Goal: Information Seeking & Learning: Learn about a topic

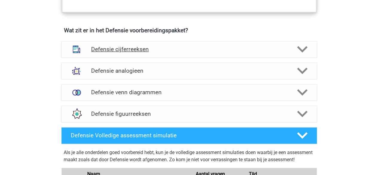
scroll to position [449, 0]
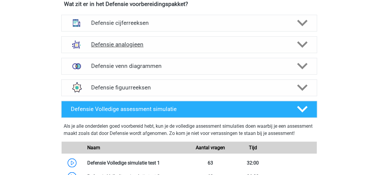
click at [213, 46] on h4 "Defensie analogieen" at bounding box center [189, 44] width 196 height 7
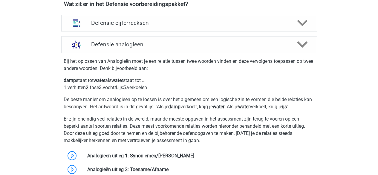
click at [213, 46] on h4 "Defensie analogieen" at bounding box center [189, 44] width 196 height 7
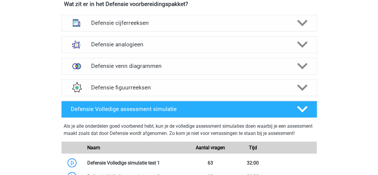
scroll to position [479, 0]
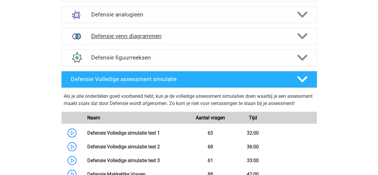
click at [218, 38] on h4 "Defensie venn diagrammen" at bounding box center [189, 36] width 196 height 7
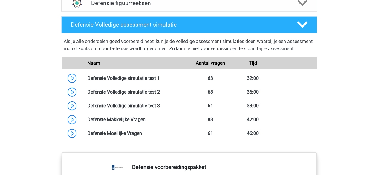
scroll to position [898, 0]
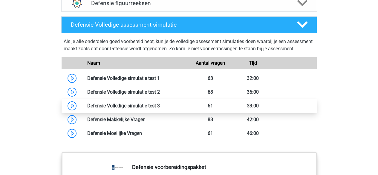
click at [160, 109] on link at bounding box center [160, 106] width 0 height 6
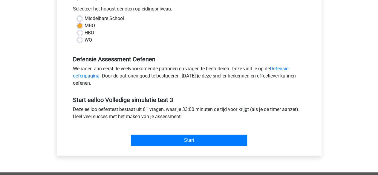
scroll to position [150, 0]
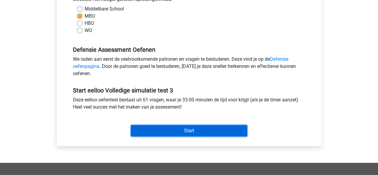
click at [194, 132] on input "Start" at bounding box center [189, 130] width 116 height 11
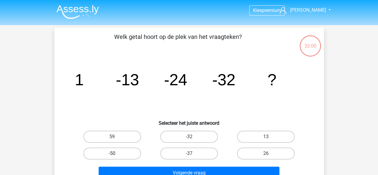
click at [119, 153] on label "-50" at bounding box center [112, 153] width 58 height 12
click at [116, 153] on input "-50" at bounding box center [114, 155] width 4 height 4
radio input "true"
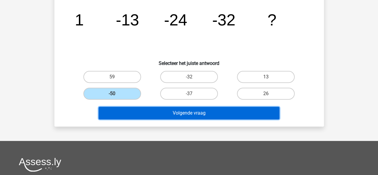
click at [190, 115] on button "Volgende vraag" at bounding box center [189, 113] width 181 height 13
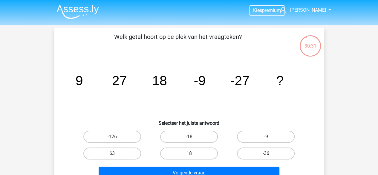
scroll to position [30, 0]
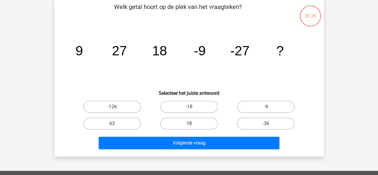
click at [213, 124] on label "18" at bounding box center [189, 124] width 58 height 12
click at [193, 124] on input "18" at bounding box center [191, 126] width 4 height 4
radio input "true"
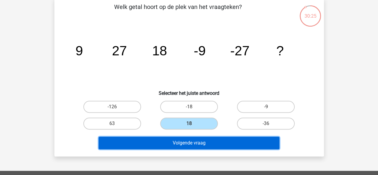
click at [206, 140] on button "Volgende vraag" at bounding box center [189, 143] width 181 height 13
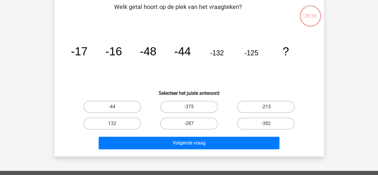
drag, startPoint x: 254, startPoint y: 106, endPoint x: 243, endPoint y: 127, distance: 23.3
click at [254, 106] on label "-213" at bounding box center [266, 107] width 58 height 12
click at [266, 107] on input "-213" at bounding box center [268, 109] width 4 height 4
radio input "true"
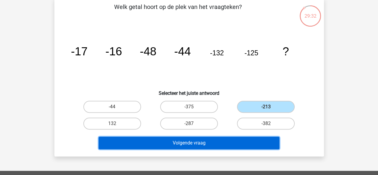
click at [233, 144] on button "Volgende vraag" at bounding box center [189, 143] width 181 height 13
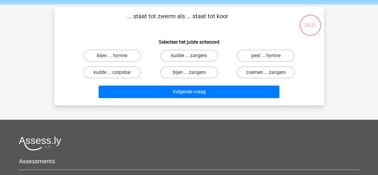
scroll to position [0, 0]
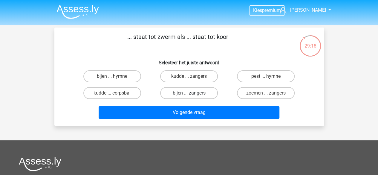
click at [193, 92] on label "bijen ... zangers" at bounding box center [189, 93] width 58 height 12
click at [193, 93] on input "bijen ... zangers" at bounding box center [191, 95] width 4 height 4
radio input "true"
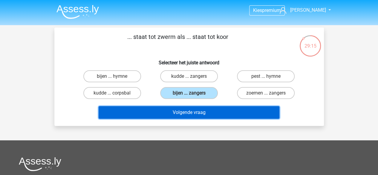
click at [197, 114] on button "Volgende vraag" at bounding box center [189, 112] width 181 height 13
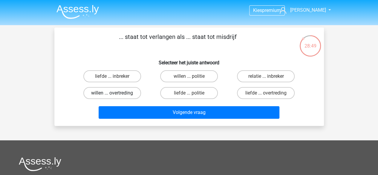
click at [125, 95] on label "willen ... overtreding" at bounding box center [112, 93] width 58 height 12
click at [116, 95] on input "willen ... overtreding" at bounding box center [114, 95] width 4 height 4
radio input "true"
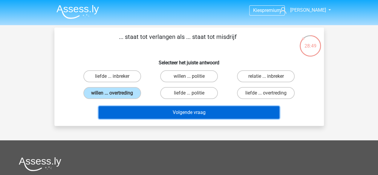
click at [137, 111] on button "Volgende vraag" at bounding box center [189, 112] width 181 height 13
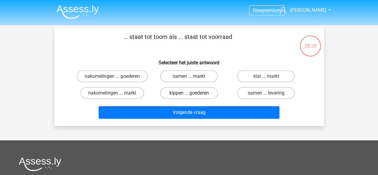
click at [181, 96] on label "kippen ... goederen" at bounding box center [189, 93] width 58 height 12
click at [189, 96] on input "kippen ... goederen" at bounding box center [191, 95] width 4 height 4
radio input "true"
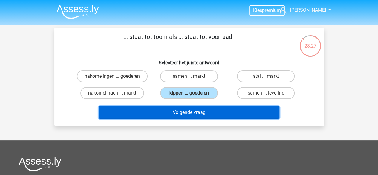
click at [178, 117] on button "Volgende vraag" at bounding box center [189, 112] width 181 height 13
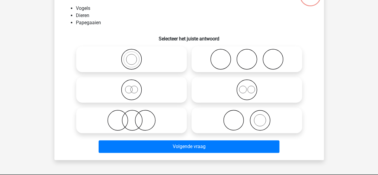
scroll to position [60, 0]
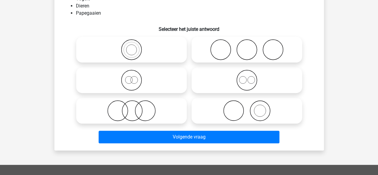
click at [121, 115] on icon at bounding box center [132, 110] width 106 height 21
click at [132, 108] on input "radio" at bounding box center [134, 106] width 4 height 4
radio input "true"
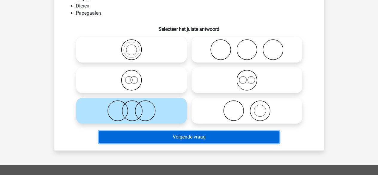
click at [139, 140] on button "Volgende vraag" at bounding box center [189, 137] width 181 height 13
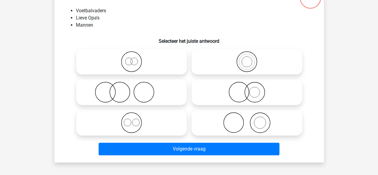
scroll to position [57, 0]
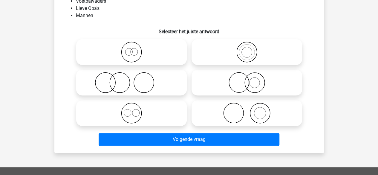
click at [115, 116] on icon at bounding box center [132, 113] width 106 height 21
click at [132, 110] on input "radio" at bounding box center [134, 108] width 4 height 4
radio input "true"
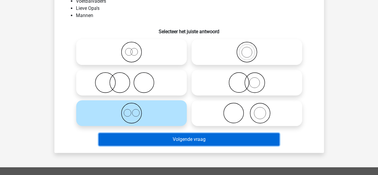
click at [137, 141] on button "Volgende vraag" at bounding box center [189, 139] width 181 height 13
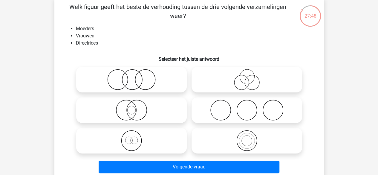
scroll to position [60, 0]
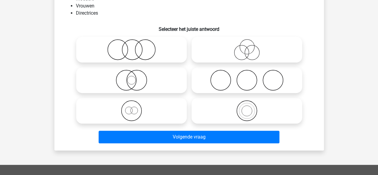
click at [102, 54] on icon at bounding box center [132, 49] width 106 height 21
click at [132, 47] on input "radio" at bounding box center [134, 45] width 4 height 4
radio input "true"
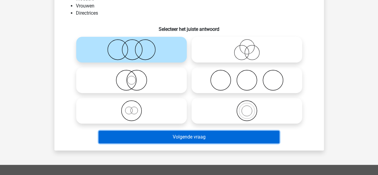
click at [166, 133] on button "Volgende vraag" at bounding box center [189, 137] width 181 height 13
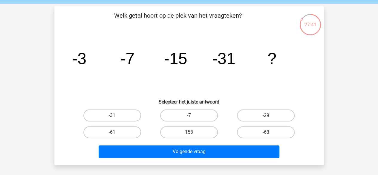
scroll to position [30, 0]
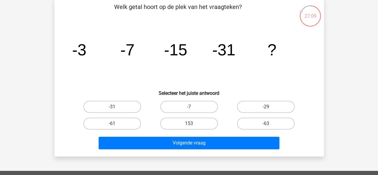
click at [267, 125] on input "-63" at bounding box center [268, 126] width 4 height 4
radio input "true"
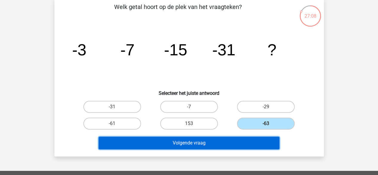
click at [258, 142] on button "Volgende vraag" at bounding box center [189, 143] width 181 height 13
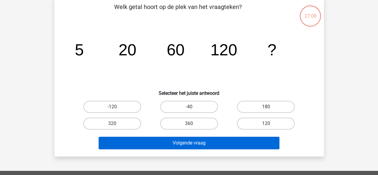
scroll to position [28, 0]
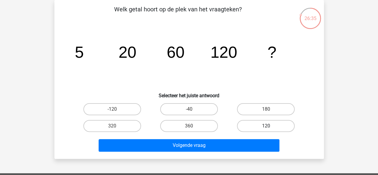
click at [257, 126] on label "120" at bounding box center [266, 126] width 58 height 12
click at [266, 126] on input "120" at bounding box center [268, 128] width 4 height 4
radio input "true"
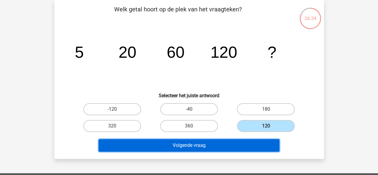
click at [247, 145] on button "Volgende vraag" at bounding box center [189, 145] width 181 height 13
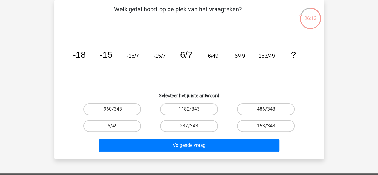
click at [268, 127] on input "153/343" at bounding box center [268, 128] width 4 height 4
radio input "true"
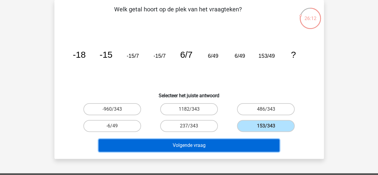
click at [245, 140] on button "Volgende vraag" at bounding box center [189, 145] width 181 height 13
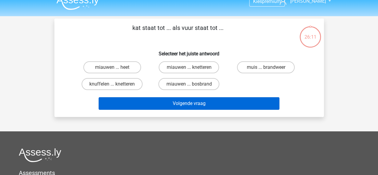
scroll to position [0, 0]
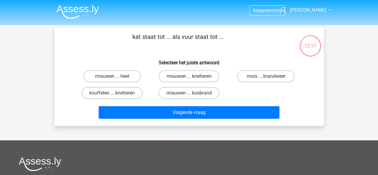
drag, startPoint x: 172, startPoint y: 75, endPoint x: 174, endPoint y: 86, distance: 10.7
click at [173, 74] on label "miauwen ... knetteren" at bounding box center [189, 76] width 60 height 12
click at [189, 76] on input "miauwen ... knetteren" at bounding box center [191, 78] width 4 height 4
radio input "true"
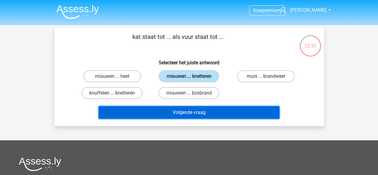
click at [178, 111] on button "Volgende vraag" at bounding box center [189, 112] width 181 height 13
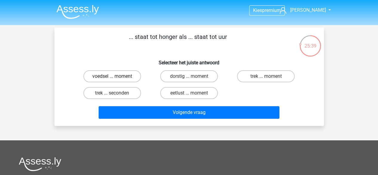
click at [131, 77] on label "voedsel ... moment" at bounding box center [112, 76] width 58 height 12
click at [116, 77] on input "voedsel ... moment" at bounding box center [114, 78] width 4 height 4
radio input "true"
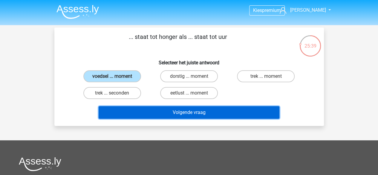
click at [144, 114] on button "Volgende vraag" at bounding box center [189, 112] width 181 height 13
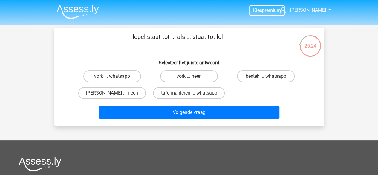
drag, startPoint x: 103, startPoint y: 74, endPoint x: 132, endPoint y: 101, distance: 38.8
click at [103, 74] on label "vork ... whatsapp" at bounding box center [112, 76] width 58 height 12
click at [112, 76] on input "vork ... whatsapp" at bounding box center [114, 78] width 4 height 4
radio input "true"
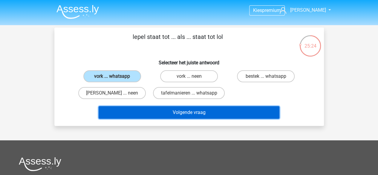
click at [132, 111] on button "Volgende vraag" at bounding box center [189, 112] width 181 height 13
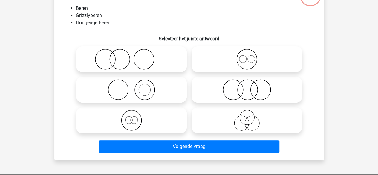
scroll to position [60, 0]
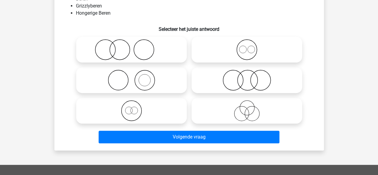
click at [276, 78] on icon at bounding box center [247, 80] width 106 height 21
click at [251, 77] on input "radio" at bounding box center [249, 75] width 4 height 4
radio input "true"
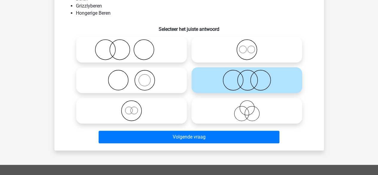
click at [245, 54] on icon at bounding box center [247, 49] width 106 height 21
click at [247, 47] on input "radio" at bounding box center [249, 45] width 4 height 4
radio input "true"
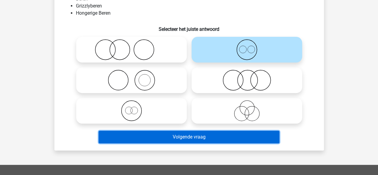
click at [184, 136] on button "Volgende vraag" at bounding box center [189, 137] width 181 height 13
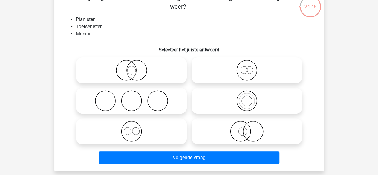
scroll to position [30, 0]
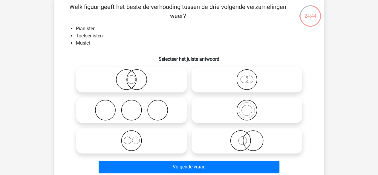
click at [153, 140] on icon at bounding box center [132, 140] width 106 height 21
click at [136, 138] on input "radio" at bounding box center [134, 136] width 4 height 4
radio input "true"
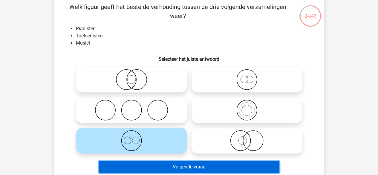
click at [191, 169] on button "Volgende vraag" at bounding box center [189, 167] width 181 height 13
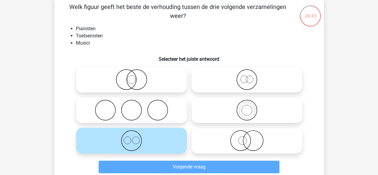
scroll to position [28, 0]
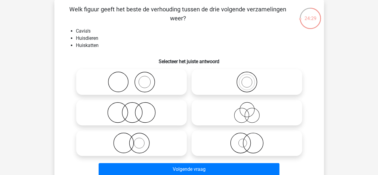
click at [132, 111] on icon at bounding box center [132, 112] width 106 height 21
click at [132, 110] on input "radio" at bounding box center [134, 108] width 4 height 4
radio input "true"
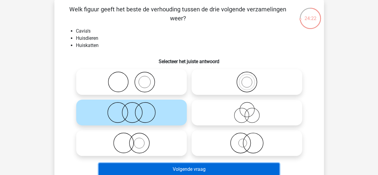
click at [188, 167] on button "Volgende vraag" at bounding box center [189, 169] width 181 height 13
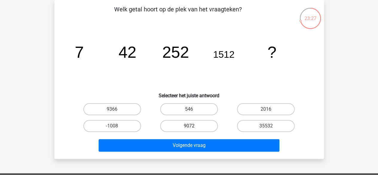
click at [179, 128] on label "9072" at bounding box center [189, 126] width 58 height 12
click at [189, 128] on input "9072" at bounding box center [191, 128] width 4 height 4
radio input "true"
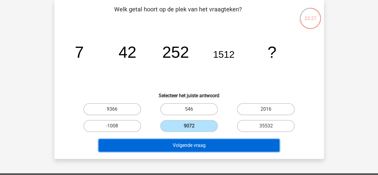
click at [178, 142] on button "Volgende vraag" at bounding box center [189, 145] width 181 height 13
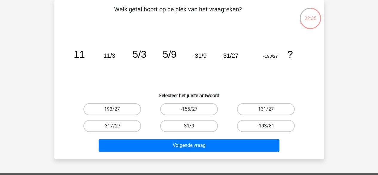
click at [257, 128] on label "-193/81" at bounding box center [266, 126] width 58 height 12
click at [266, 128] on input "-193/81" at bounding box center [268, 128] width 4 height 4
radio input "true"
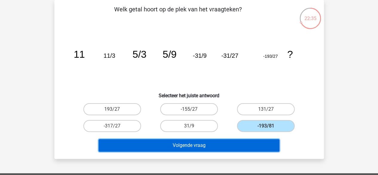
click at [252, 142] on button "Volgende vraag" at bounding box center [189, 145] width 181 height 13
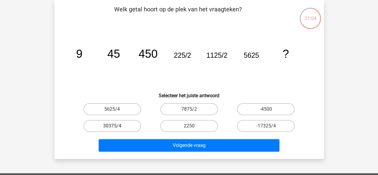
click at [129, 128] on label "30375/4" at bounding box center [112, 126] width 58 height 12
click at [116, 128] on input "30375/4" at bounding box center [114, 128] width 4 height 4
radio input "true"
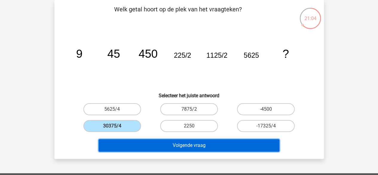
click at [138, 144] on button "Volgende vraag" at bounding box center [189, 145] width 181 height 13
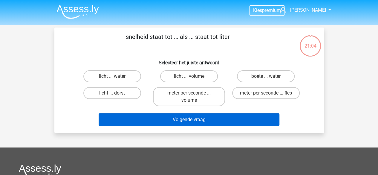
scroll to position [0, 0]
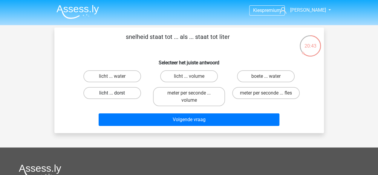
click at [110, 98] on label "licht ... dorst" at bounding box center [112, 93] width 58 height 12
click at [112, 97] on input "licht ... dorst" at bounding box center [114, 95] width 4 height 4
radio input "true"
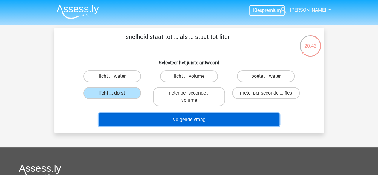
click at [128, 118] on button "Volgende vraag" at bounding box center [189, 119] width 181 height 13
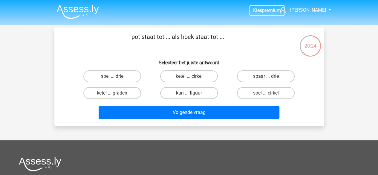
click at [130, 94] on label "ketel ... graden" at bounding box center [112, 93] width 58 height 12
click at [116, 94] on input "ketel ... graden" at bounding box center [114, 95] width 4 height 4
radio input "true"
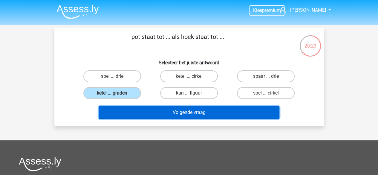
click at [136, 110] on button "Volgende vraag" at bounding box center [189, 112] width 181 height 13
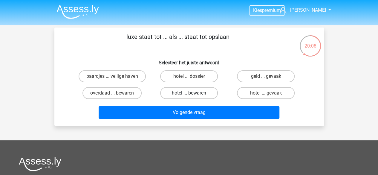
click at [175, 95] on label "hotel ... bewaren" at bounding box center [189, 93] width 58 height 12
click at [189, 95] on input "hotel ... bewaren" at bounding box center [191, 95] width 4 height 4
radio input "true"
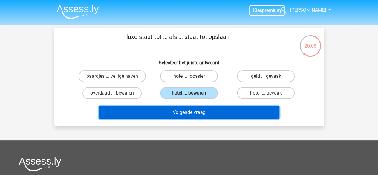
click at [168, 108] on button "Volgende vraag" at bounding box center [189, 112] width 181 height 13
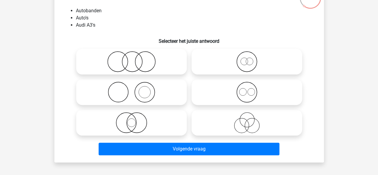
scroll to position [57, 0]
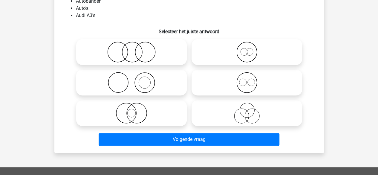
click at [102, 54] on icon at bounding box center [132, 52] width 106 height 21
click at [132, 49] on input "radio" at bounding box center [134, 47] width 4 height 4
radio input "true"
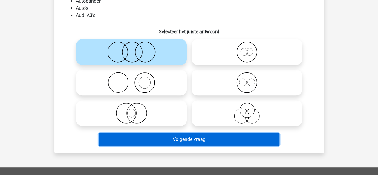
click at [122, 139] on button "Volgende vraag" at bounding box center [189, 139] width 181 height 13
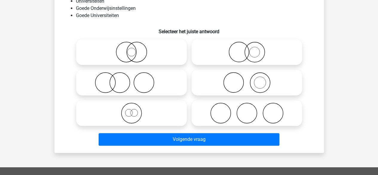
click at [269, 58] on icon at bounding box center [247, 52] width 106 height 21
click at [251, 49] on input "radio" at bounding box center [249, 47] width 4 height 4
radio input "true"
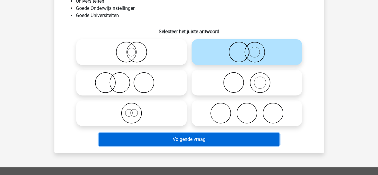
click at [206, 134] on button "Volgende vraag" at bounding box center [189, 139] width 181 height 13
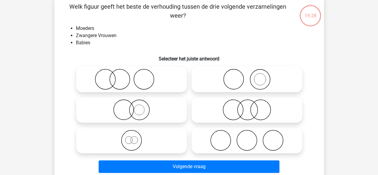
scroll to position [28, 0]
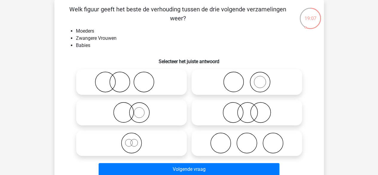
click at [107, 84] on icon at bounding box center [132, 82] width 106 height 21
click at [132, 79] on input "radio" at bounding box center [134, 77] width 4 height 4
radio input "true"
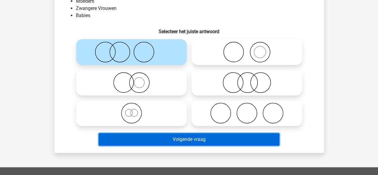
click at [129, 141] on button "Volgende vraag" at bounding box center [189, 139] width 181 height 13
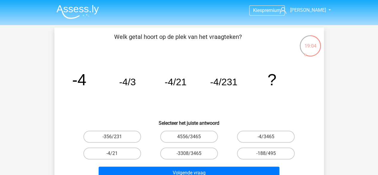
scroll to position [30, 0]
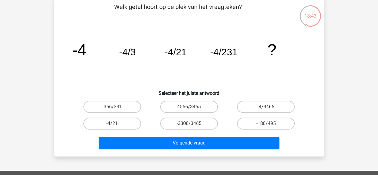
click at [248, 109] on label "-4/3465" at bounding box center [266, 107] width 58 height 12
click at [266, 109] on input "-4/3465" at bounding box center [268, 109] width 4 height 4
radio input "true"
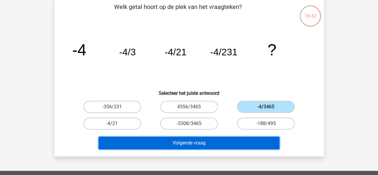
click at [220, 142] on button "Volgende vraag" at bounding box center [189, 143] width 181 height 13
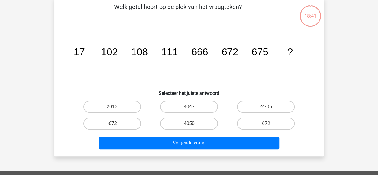
scroll to position [28, 0]
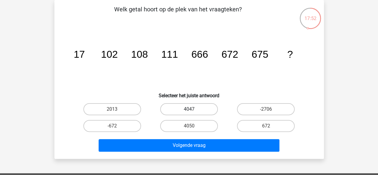
click at [205, 111] on label "4047" at bounding box center [189, 109] width 58 height 12
click at [193, 111] on input "4047" at bounding box center [191, 111] width 4 height 4
radio input "true"
click at [206, 129] on label "4050" at bounding box center [189, 126] width 58 height 12
click at [193, 129] on input "4050" at bounding box center [191, 128] width 4 height 4
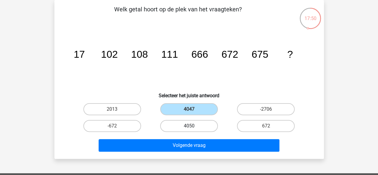
radio input "true"
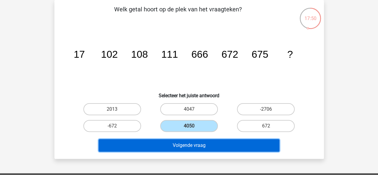
click at [206, 142] on button "Volgende vraag" at bounding box center [189, 145] width 181 height 13
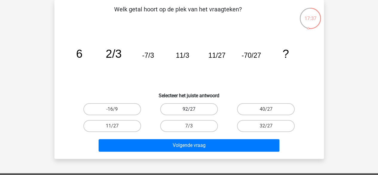
click at [205, 109] on label "92/27" at bounding box center [189, 109] width 58 height 12
click at [193, 109] on input "92/27" at bounding box center [191, 111] width 4 height 4
radio input "true"
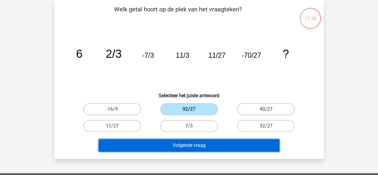
click at [222, 145] on button "Volgende vraag" at bounding box center [189, 145] width 181 height 13
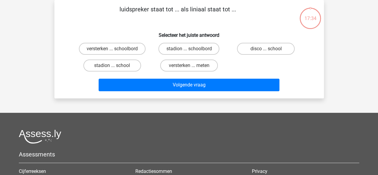
scroll to position [0, 0]
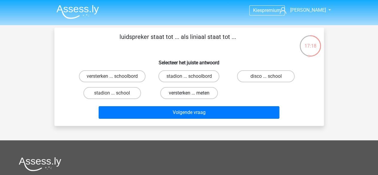
click at [180, 91] on label "versterken ... meten" at bounding box center [189, 93] width 58 height 12
click at [189, 93] on input "versterken ... meten" at bounding box center [191, 95] width 4 height 4
radio input "true"
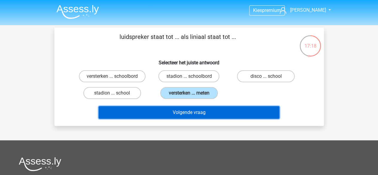
click at [170, 114] on button "Volgende vraag" at bounding box center [189, 112] width 181 height 13
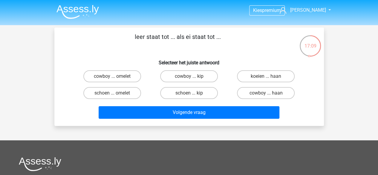
drag, startPoint x: 105, startPoint y: 98, endPoint x: 110, endPoint y: 100, distance: 5.0
click at [106, 98] on label "schoen ... omelet" at bounding box center [112, 93] width 58 height 12
click at [112, 97] on input "schoen ... omelet" at bounding box center [114, 95] width 4 height 4
radio input "true"
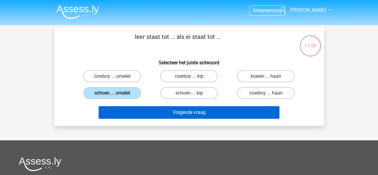
drag, startPoint x: 115, startPoint y: 106, endPoint x: 117, endPoint y: 113, distance: 7.3
click at [116, 106] on div "Volgende vraag" at bounding box center [189, 111] width 251 height 20
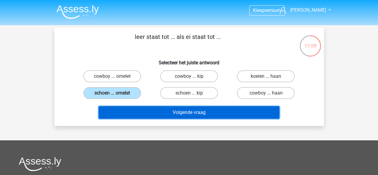
click at [117, 114] on button "Volgende vraag" at bounding box center [189, 112] width 181 height 13
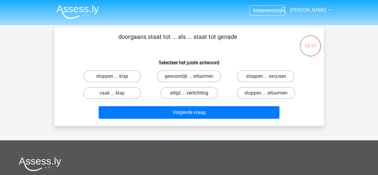
click at [194, 96] on label "altijd ... verlichting" at bounding box center [189, 93] width 58 height 12
click at [193, 96] on input "altijd ... verlichting" at bounding box center [191, 95] width 4 height 4
radio input "true"
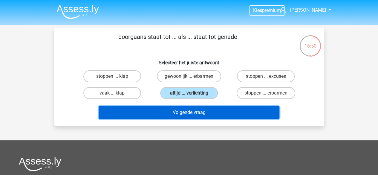
click at [197, 114] on button "Volgende vraag" at bounding box center [189, 112] width 181 height 13
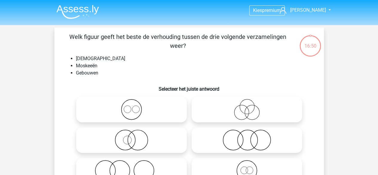
scroll to position [30, 0]
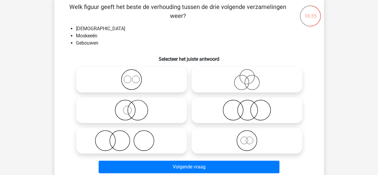
click at [159, 74] on icon at bounding box center [132, 79] width 106 height 21
click at [136, 74] on input "radio" at bounding box center [134, 75] width 4 height 4
radio input "true"
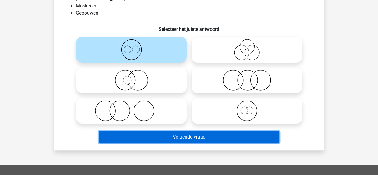
click at [193, 135] on button "Volgende vraag" at bounding box center [189, 137] width 181 height 13
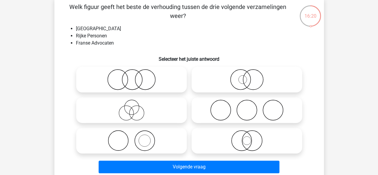
click at [264, 115] on circle at bounding box center [273, 110] width 20 height 20
click at [251, 107] on input "radio" at bounding box center [249, 105] width 4 height 4
radio input "true"
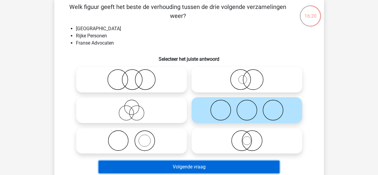
click at [237, 166] on button "Volgende vraag" at bounding box center [189, 167] width 181 height 13
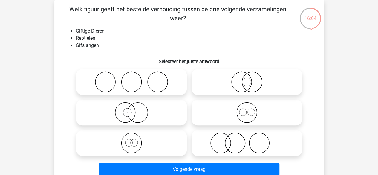
scroll to position [57, 0]
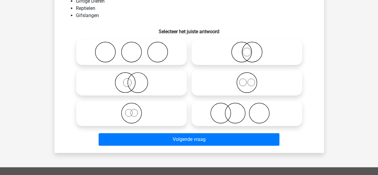
click at [213, 114] on icon at bounding box center [247, 113] width 106 height 21
click at [247, 110] on input "radio" at bounding box center [249, 108] width 4 height 4
radio input "true"
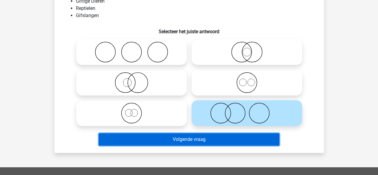
click at [205, 141] on button "Volgende vraag" at bounding box center [189, 139] width 181 height 13
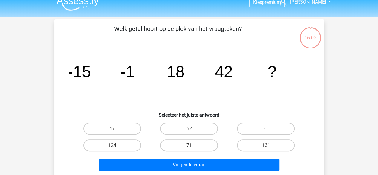
scroll to position [0, 0]
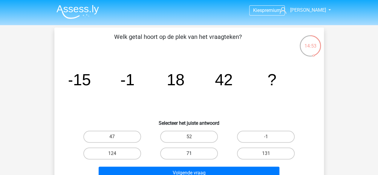
click at [181, 153] on label "71" at bounding box center [189, 153] width 58 height 12
click at [189, 153] on input "71" at bounding box center [191, 155] width 4 height 4
radio input "true"
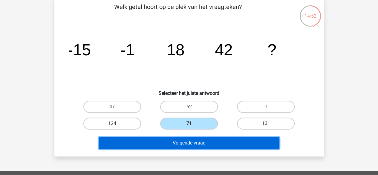
click at [203, 143] on button "Volgende vraag" at bounding box center [189, 143] width 181 height 13
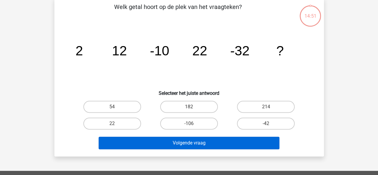
scroll to position [28, 0]
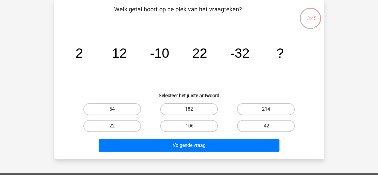
click at [96, 105] on label "54" at bounding box center [112, 109] width 58 height 12
click at [112, 109] on input "54" at bounding box center [114, 111] width 4 height 4
radio input "true"
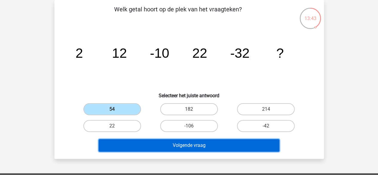
click at [198, 149] on button "Volgende vraag" at bounding box center [189, 145] width 181 height 13
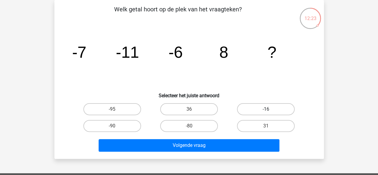
click at [253, 107] on label "-16" at bounding box center [266, 109] width 58 height 12
click at [266, 109] on input "-16" at bounding box center [268, 111] width 4 height 4
radio input "true"
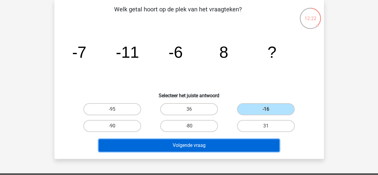
click at [223, 146] on button "Volgende vraag" at bounding box center [189, 145] width 181 height 13
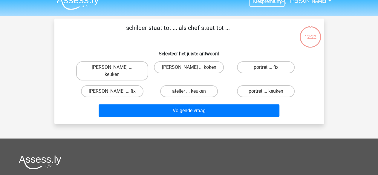
scroll to position [0, 0]
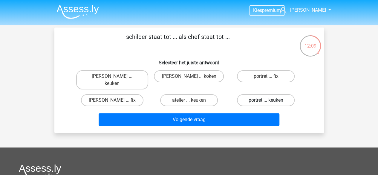
click at [256, 94] on label "portret ... keuken" at bounding box center [266, 100] width 58 height 12
click at [266, 100] on input "portret ... keuken" at bounding box center [268, 102] width 4 height 4
radio input "true"
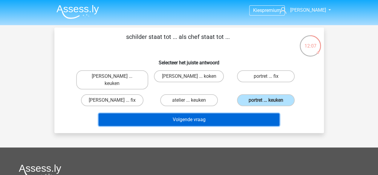
click at [247, 113] on button "Volgende vraag" at bounding box center [189, 119] width 181 height 13
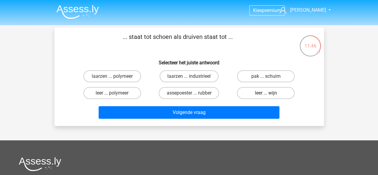
click at [285, 94] on label "leer ... wijn" at bounding box center [266, 93] width 58 height 12
click at [270, 94] on input "leer ... wijn" at bounding box center [268, 95] width 4 height 4
radio input "true"
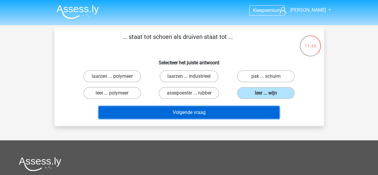
click at [246, 112] on button "Volgende vraag" at bounding box center [189, 112] width 181 height 13
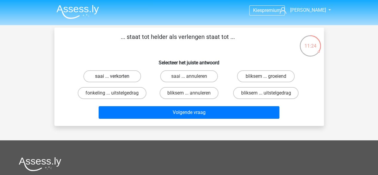
click at [133, 74] on label "saai ... verkorten" at bounding box center [112, 76] width 58 height 12
click at [116, 76] on input "saai ... verkorten" at bounding box center [114, 78] width 4 height 4
radio input "true"
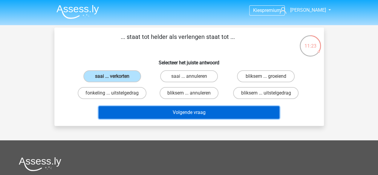
click at [159, 112] on button "Volgende vraag" at bounding box center [189, 112] width 181 height 13
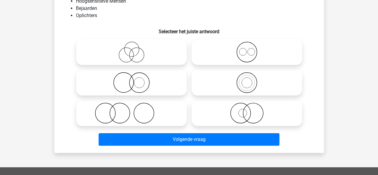
scroll to position [28, 0]
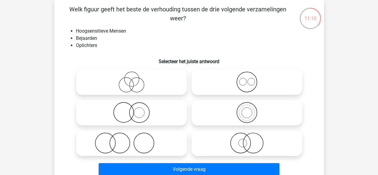
drag, startPoint x: 119, startPoint y: 149, endPoint x: 121, endPoint y: 150, distance: 3.1
click at [121, 150] on icon at bounding box center [132, 143] width 106 height 21
click at [132, 140] on input "radio" at bounding box center [134, 138] width 4 height 4
radio input "true"
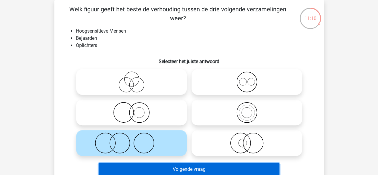
click at [138, 168] on button "Volgende vraag" at bounding box center [189, 169] width 181 height 13
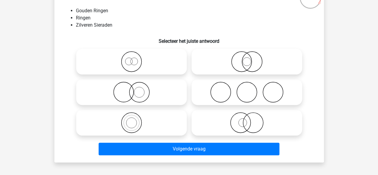
scroll to position [57, 0]
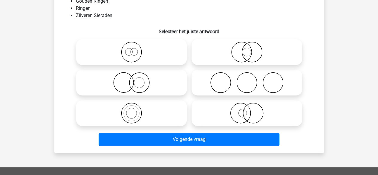
click at [253, 113] on icon at bounding box center [247, 113] width 106 height 21
click at [251, 110] on input "radio" at bounding box center [249, 108] width 4 height 4
radio input "true"
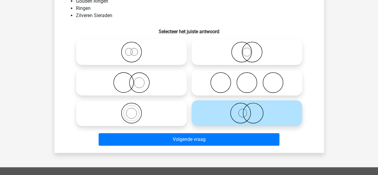
click at [154, 83] on icon at bounding box center [132, 82] width 106 height 21
click at [136, 80] on input "radio" at bounding box center [134, 78] width 4 height 4
radio input "true"
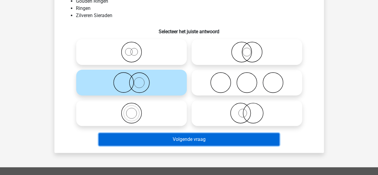
click at [176, 142] on button "Volgende vraag" at bounding box center [189, 139] width 181 height 13
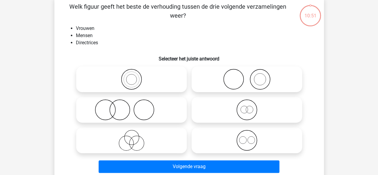
scroll to position [28, 0]
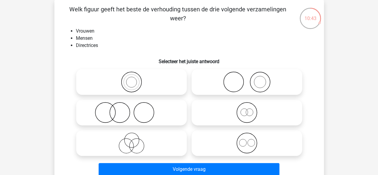
click at [127, 140] on icon at bounding box center [132, 143] width 106 height 21
click at [132, 140] on input "radio" at bounding box center [134, 138] width 4 height 4
radio input "true"
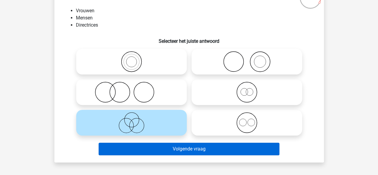
scroll to position [57, 0]
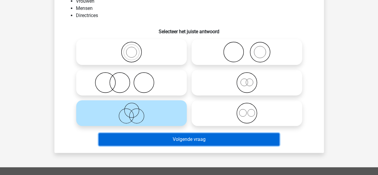
click at [215, 138] on button "Volgende vraag" at bounding box center [189, 139] width 181 height 13
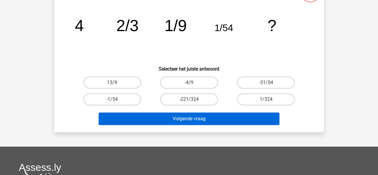
scroll to position [28, 0]
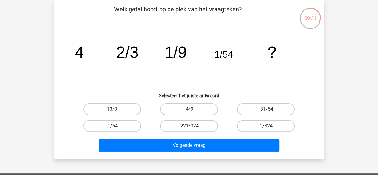
click at [195, 125] on label "-221/324" at bounding box center [189, 126] width 58 height 12
click at [193, 126] on input "-221/324" at bounding box center [191, 128] width 4 height 4
radio input "true"
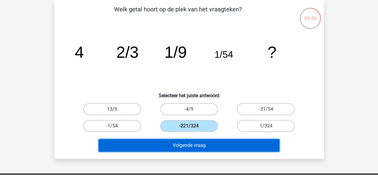
click at [197, 148] on button "Volgende vraag" at bounding box center [189, 145] width 181 height 13
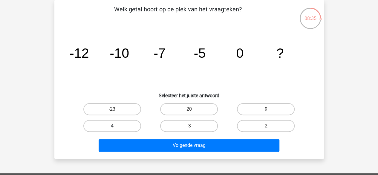
click at [114, 121] on label "4" at bounding box center [112, 126] width 58 height 12
click at [114, 126] on input "4" at bounding box center [114, 128] width 4 height 4
radio input "true"
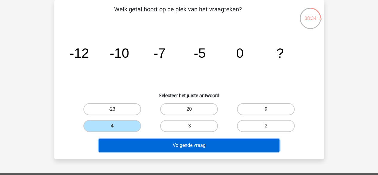
click at [117, 145] on button "Volgende vraag" at bounding box center [189, 145] width 181 height 13
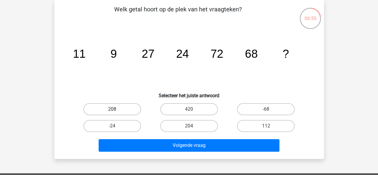
click at [108, 106] on label "208" at bounding box center [112, 109] width 58 height 12
click at [112, 109] on input "208" at bounding box center [114, 111] width 4 height 4
radio input "true"
click at [195, 127] on label "204" at bounding box center [189, 126] width 58 height 12
click at [193, 127] on input "204" at bounding box center [191, 128] width 4 height 4
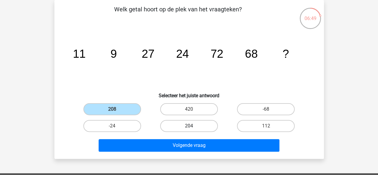
radio input "true"
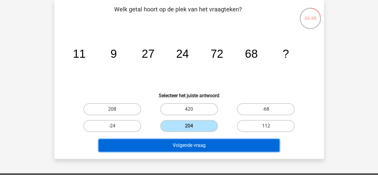
click at [195, 151] on button "Volgende vraag" at bounding box center [189, 145] width 181 height 13
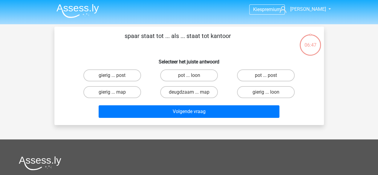
scroll to position [0, 0]
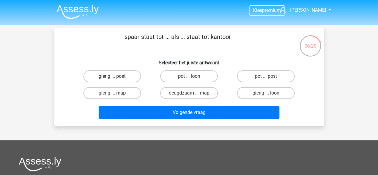
click at [130, 79] on label "gierig ... post" at bounding box center [112, 76] width 58 height 12
click at [116, 79] on input "gierig ... post" at bounding box center [114, 78] width 4 height 4
radio input "true"
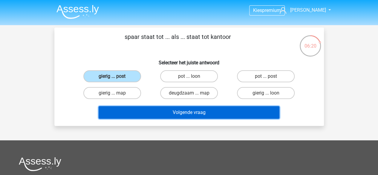
click at [142, 110] on button "Volgende vraag" at bounding box center [189, 112] width 181 height 13
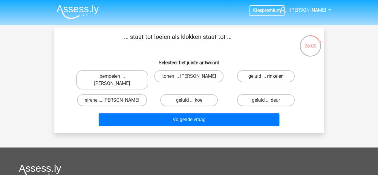
click at [263, 80] on label "geluid ... rinkelen" at bounding box center [266, 76] width 58 height 12
click at [266, 80] on input "geluid ... rinkelen" at bounding box center [268, 78] width 4 height 4
radio input "true"
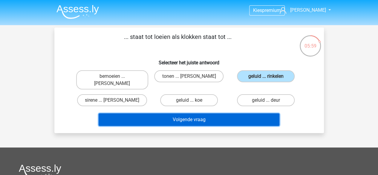
click at [241, 115] on button "Volgende vraag" at bounding box center [189, 119] width 181 height 13
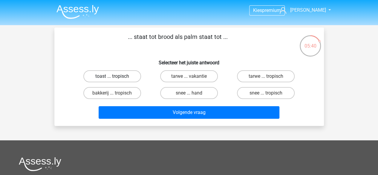
click at [129, 78] on label "toast ... tropisch" at bounding box center [112, 76] width 58 height 12
click at [116, 78] on input "toast ... tropisch" at bounding box center [114, 78] width 4 height 4
radio input "true"
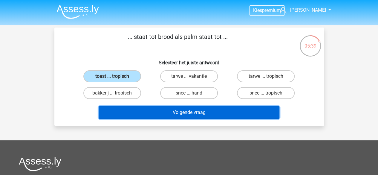
click at [161, 113] on button "Volgende vraag" at bounding box center [189, 112] width 181 height 13
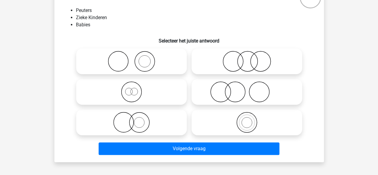
scroll to position [57, 0]
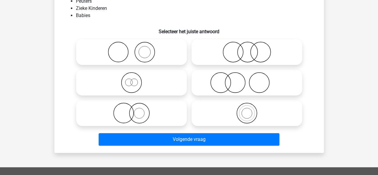
click at [135, 108] on input "radio" at bounding box center [134, 108] width 4 height 4
radio input "true"
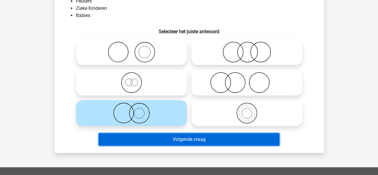
click at [163, 143] on button "Volgende vraag" at bounding box center [189, 139] width 181 height 13
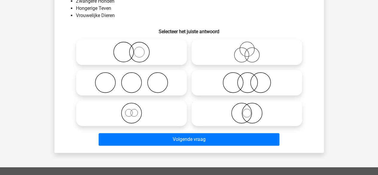
click at [256, 86] on icon at bounding box center [247, 82] width 106 height 21
click at [251, 80] on input "radio" at bounding box center [249, 78] width 4 height 4
radio input "true"
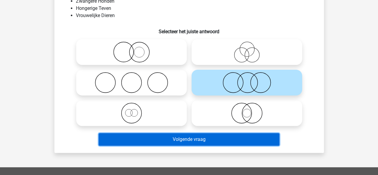
click at [208, 143] on button "Volgende vraag" at bounding box center [189, 139] width 181 height 13
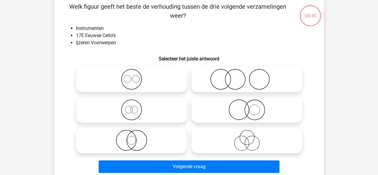
scroll to position [28, 0]
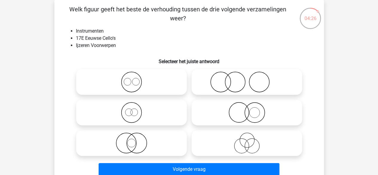
click at [162, 81] on icon at bounding box center [132, 82] width 106 height 21
click at [136, 79] on input "radio" at bounding box center [134, 77] width 4 height 4
radio input "true"
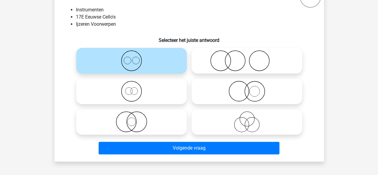
scroll to position [57, 0]
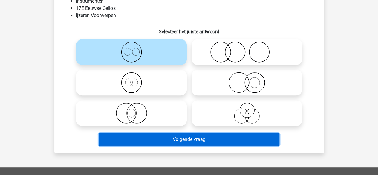
click at [186, 138] on button "Volgende vraag" at bounding box center [189, 139] width 181 height 13
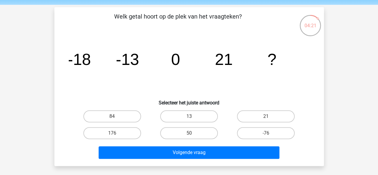
scroll to position [30, 0]
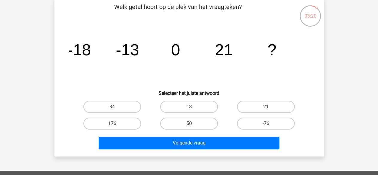
click at [194, 124] on label "50" at bounding box center [189, 124] width 58 height 12
click at [193, 124] on input "50" at bounding box center [191, 126] width 4 height 4
radio input "true"
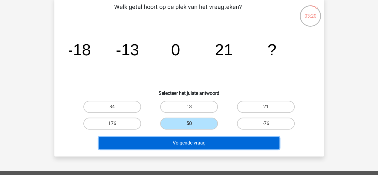
click at [194, 137] on button "Volgende vraag" at bounding box center [189, 143] width 181 height 13
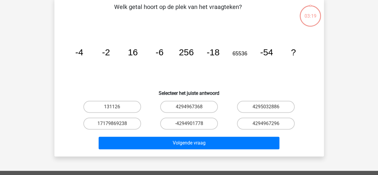
scroll to position [28, 0]
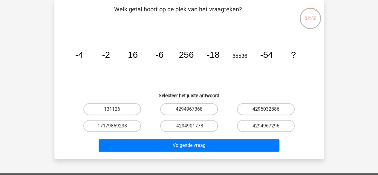
click at [253, 109] on label "4295032886" at bounding box center [266, 109] width 58 height 12
click at [266, 109] on input "4295032886" at bounding box center [268, 111] width 4 height 4
radio input "true"
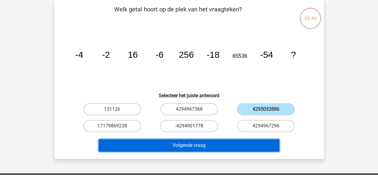
click at [251, 145] on button "Volgende vraag" at bounding box center [189, 145] width 181 height 13
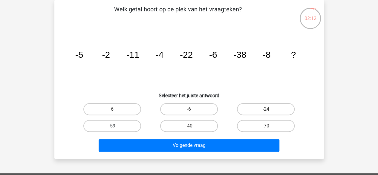
click at [124, 128] on label "-59" at bounding box center [112, 126] width 58 height 12
click at [116, 128] on input "-59" at bounding box center [114, 128] width 4 height 4
radio input "true"
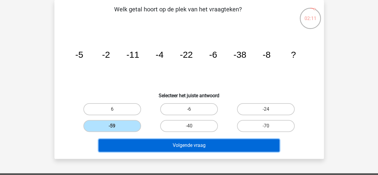
click at [146, 147] on button "Volgende vraag" at bounding box center [189, 145] width 181 height 13
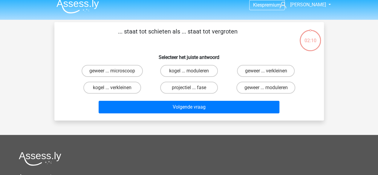
scroll to position [0, 0]
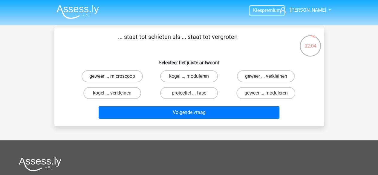
click at [121, 74] on label "geweer ... microscoop" at bounding box center [112, 76] width 61 height 12
click at [116, 76] on input "geweer ... microscoop" at bounding box center [114, 78] width 4 height 4
radio input "true"
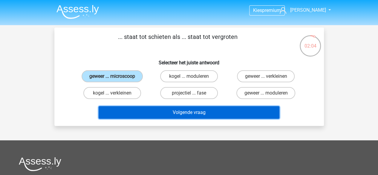
click at [141, 113] on button "Volgende vraag" at bounding box center [189, 112] width 181 height 13
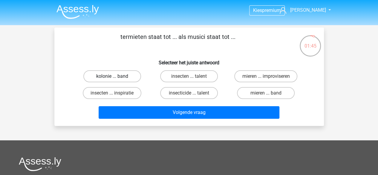
click at [113, 74] on label "kolonie ... band" at bounding box center [112, 76] width 58 height 12
click at [113, 76] on input "kolonie ... band" at bounding box center [114, 78] width 4 height 4
radio input "true"
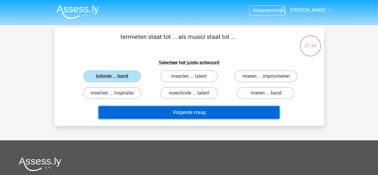
click at [157, 112] on button "Volgende vraag" at bounding box center [189, 112] width 181 height 13
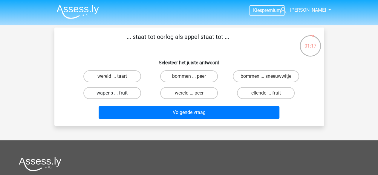
click at [102, 98] on label "wapens ... fruit" at bounding box center [112, 93] width 58 height 12
click at [112, 97] on input "wapens ... fruit" at bounding box center [114, 95] width 4 height 4
radio input "true"
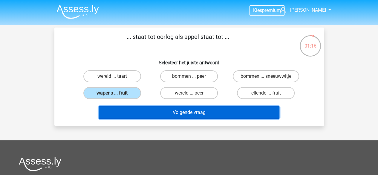
click at [129, 114] on button "Volgende vraag" at bounding box center [189, 112] width 181 height 13
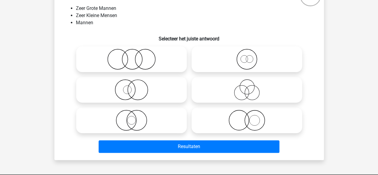
scroll to position [60, 0]
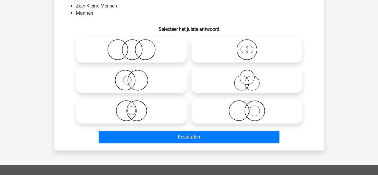
click at [253, 110] on icon at bounding box center [247, 110] width 106 height 21
click at [251, 108] on input "radio" at bounding box center [249, 106] width 4 height 4
radio input "true"
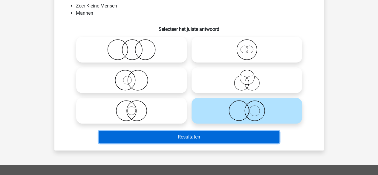
click at [247, 142] on button "Resultaten" at bounding box center [189, 137] width 181 height 13
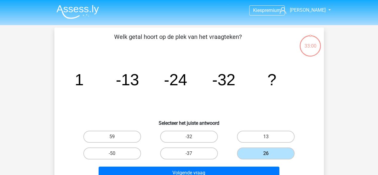
scroll to position [60, 0]
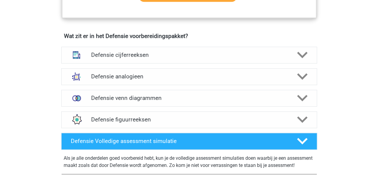
scroll to position [479, 0]
